Goal: Find specific page/section: Find specific page/section

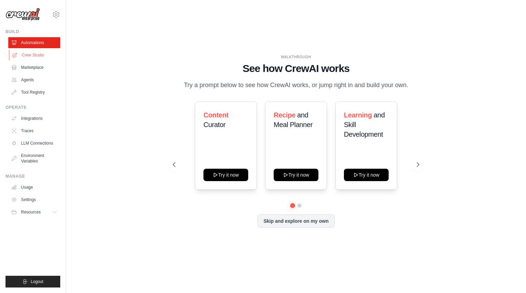
click at [37, 59] on link "Crew Studio" at bounding box center [35, 55] width 52 height 11
